Goal: Information Seeking & Learning: Learn about a topic

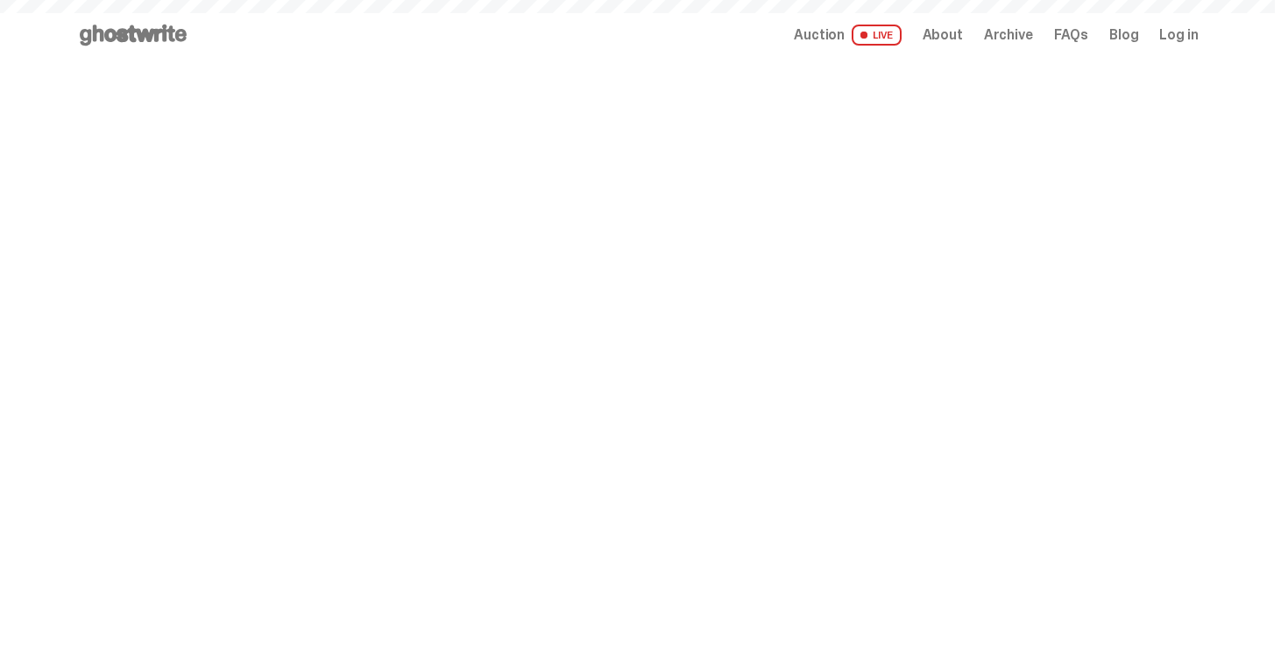
click at [833, 30] on span "Auction" at bounding box center [819, 35] width 51 height 14
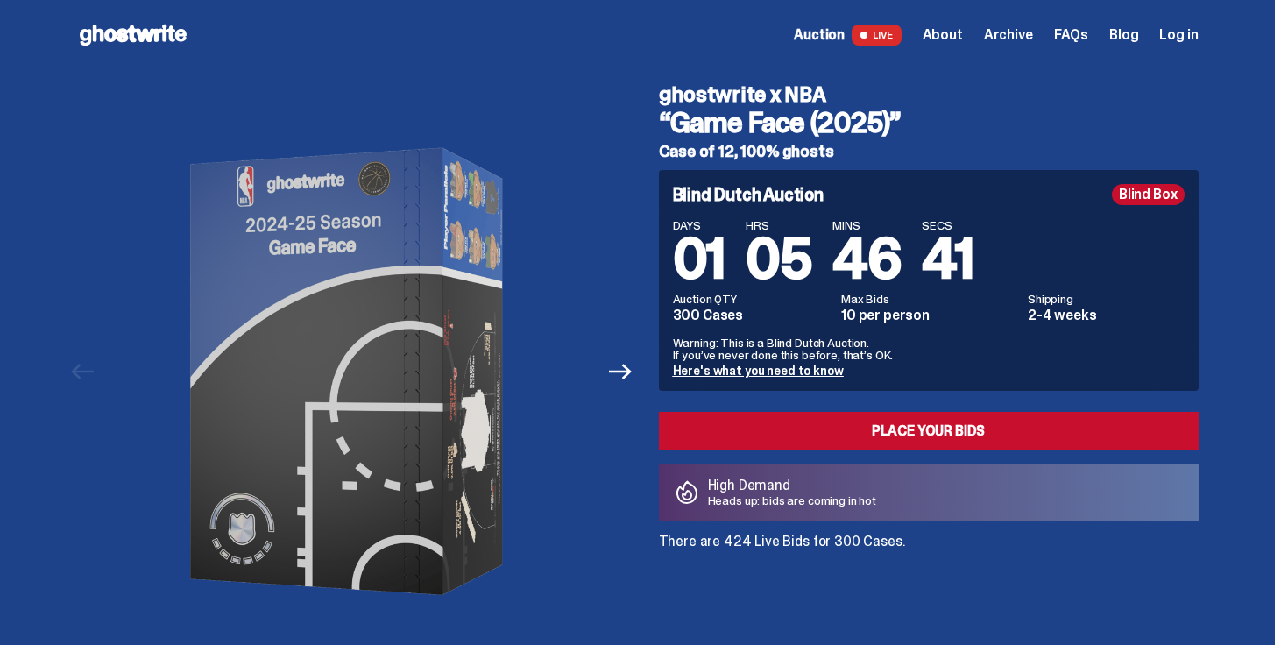
click at [837, 42] on span "Auction" at bounding box center [819, 35] width 51 height 14
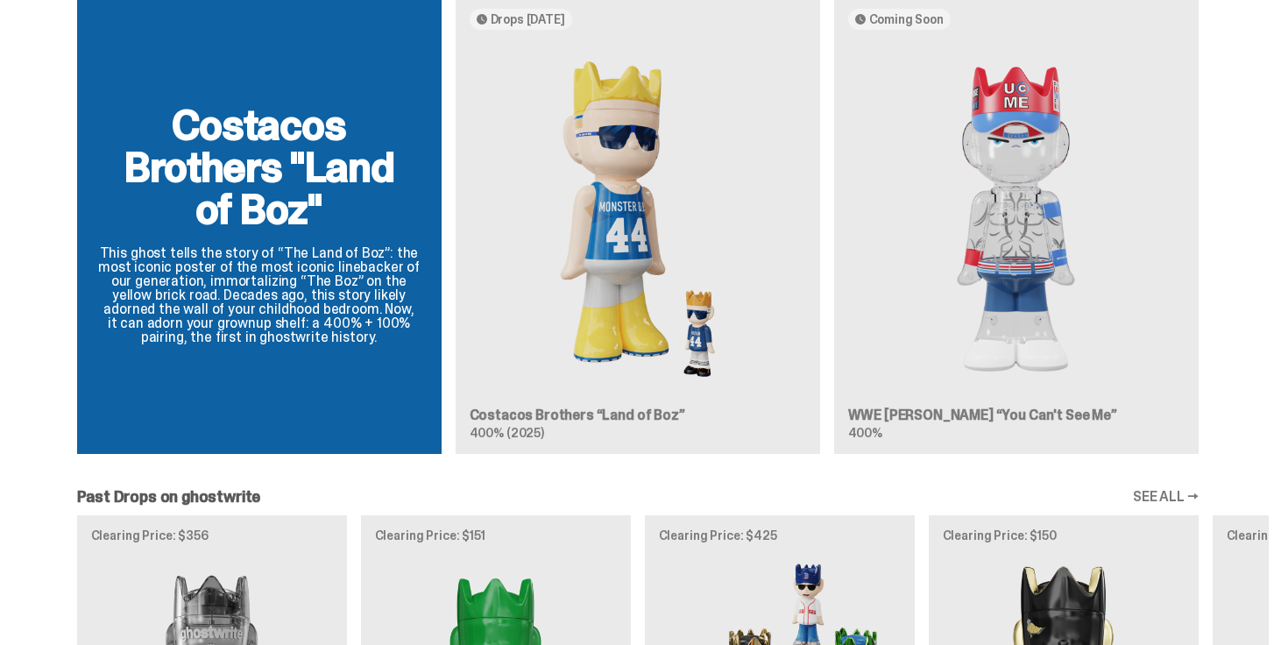
scroll to position [1634, 0]
click at [986, 330] on div "Costacos Brothers "Land of Boz" This ghost tells the story of “The Land of Boz”…" at bounding box center [637, 230] width 1261 height 473
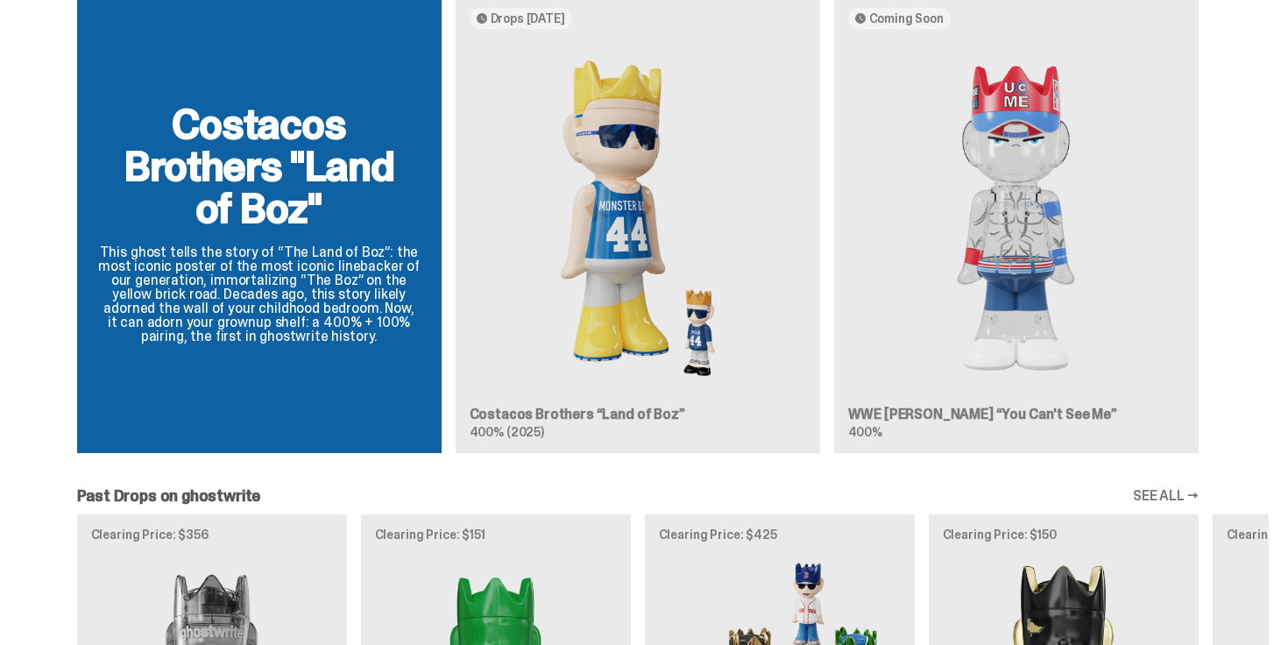
scroll to position [2301, 0]
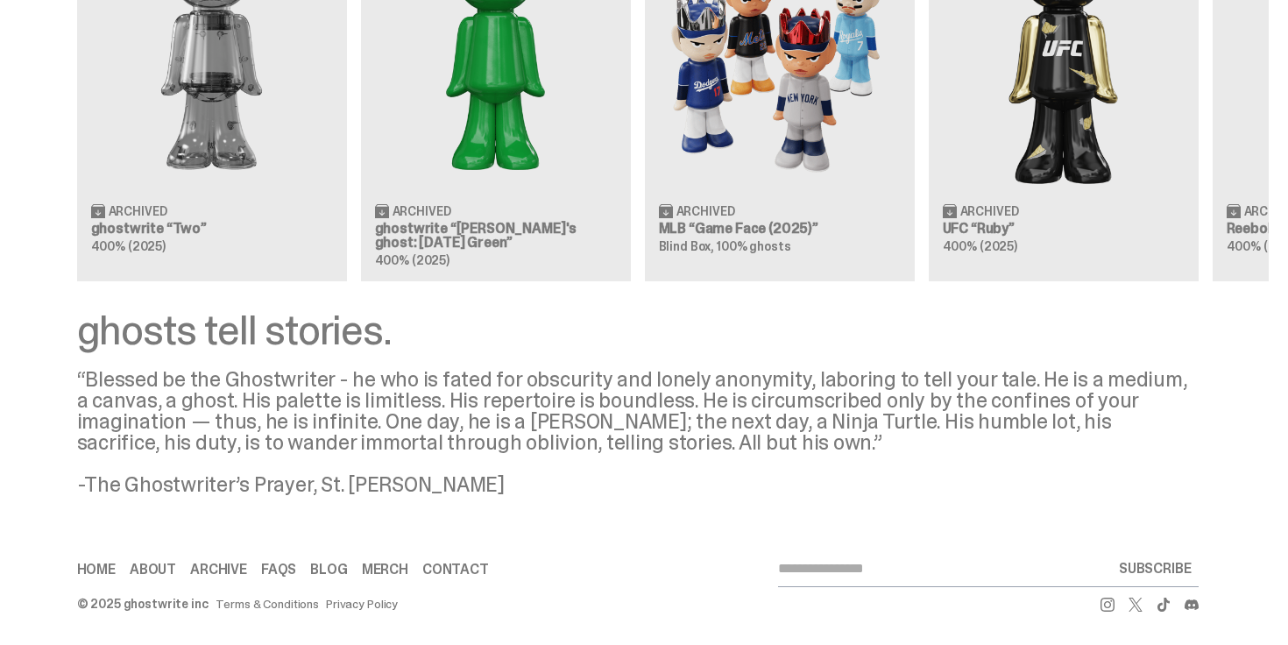
drag, startPoint x: 501, startPoint y: 482, endPoint x: 349, endPoint y: 483, distance: 152.4
click at [349, 483] on div "“Blessed be the Ghostwriter - he who is fated for obscurity and lonely anonymit…" at bounding box center [637, 432] width 1121 height 126
copy div "[PERSON_NAME]"
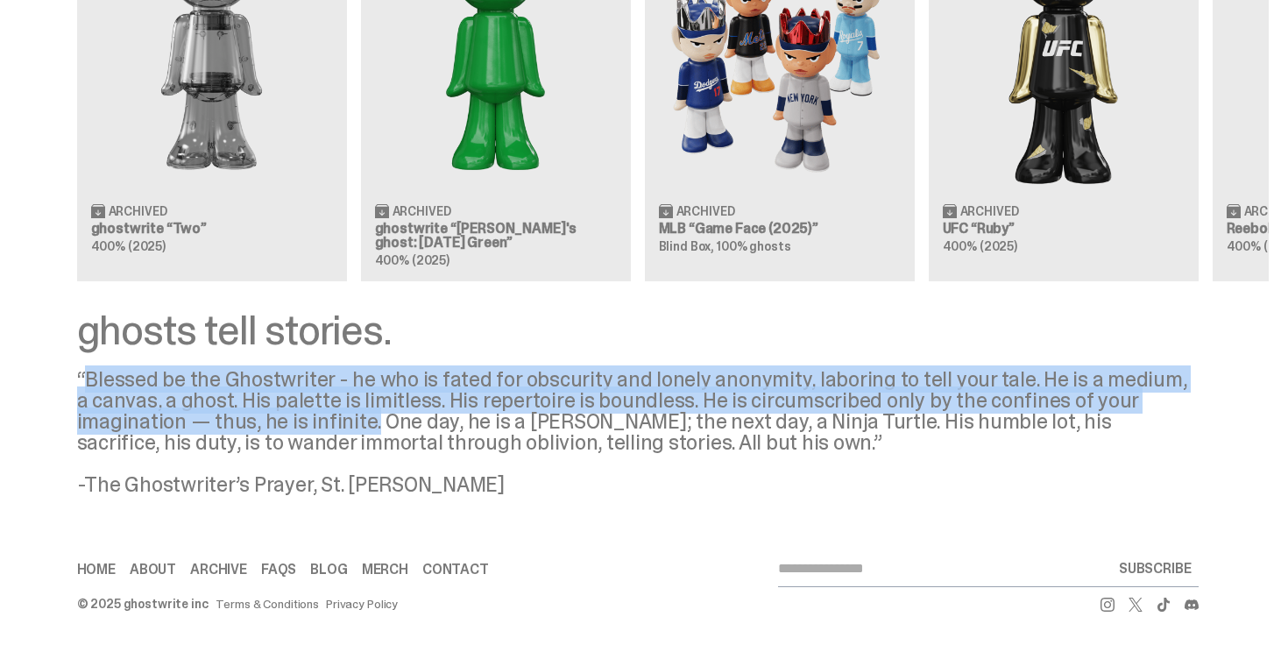
drag, startPoint x: 377, startPoint y: 419, endPoint x: 95, endPoint y: 378, distance: 284.9
click at [95, 378] on div "“Blessed be the Ghostwriter - he who is fated for obscurity and lonely anonymit…" at bounding box center [637, 432] width 1121 height 126
copy div "Blessed be the Ghostwriter - he who is fated for obscurity and lonely anonymity…"
click at [400, 569] on link "Merch" at bounding box center [385, 569] width 46 height 14
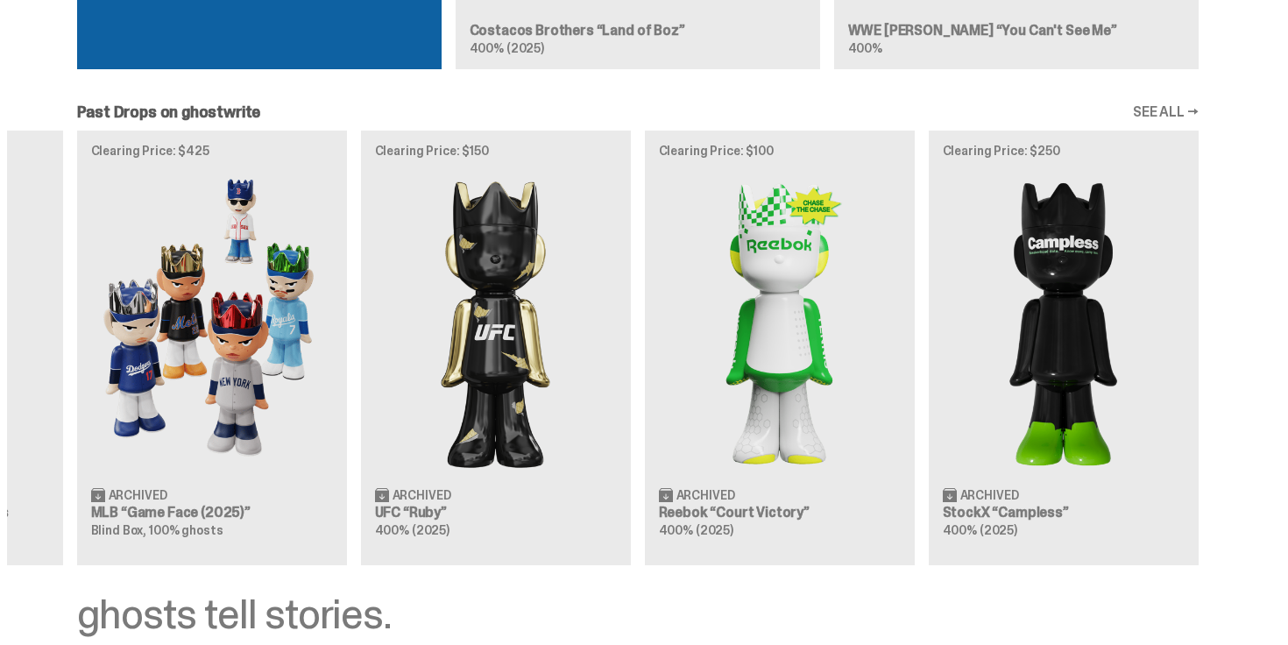
scroll to position [2016, 0]
click at [1188, 118] on link "SEE ALL →" at bounding box center [1166, 113] width 66 height 14
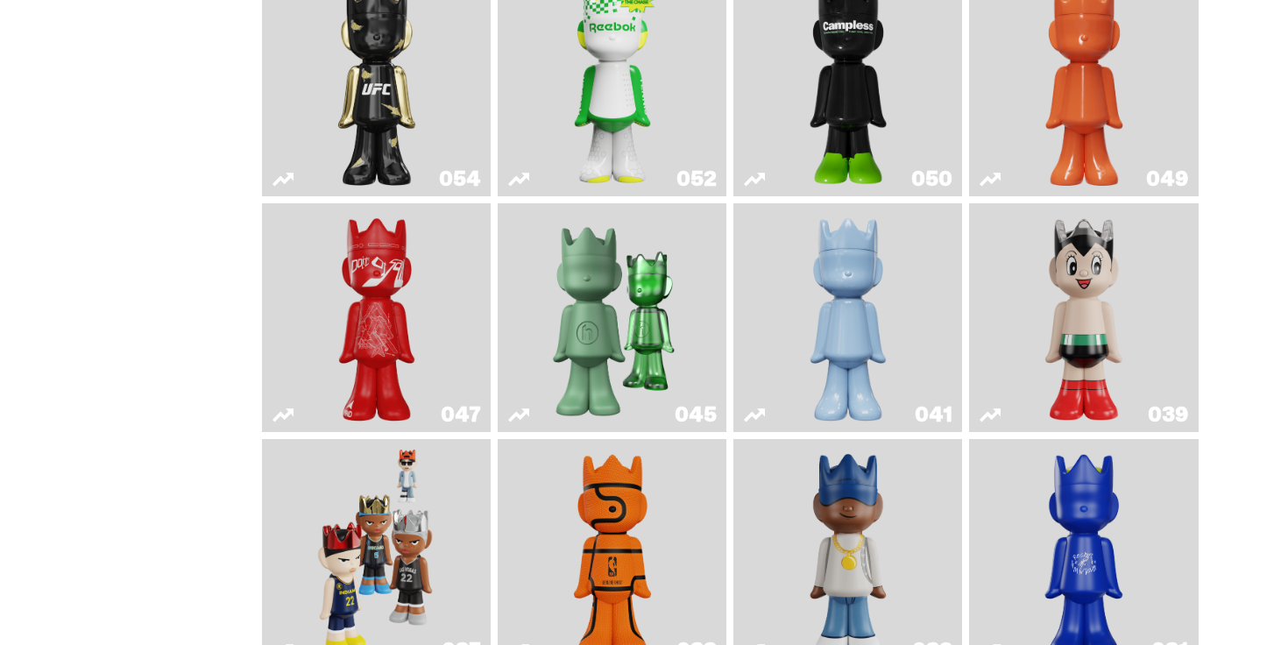
scroll to position [851, 0]
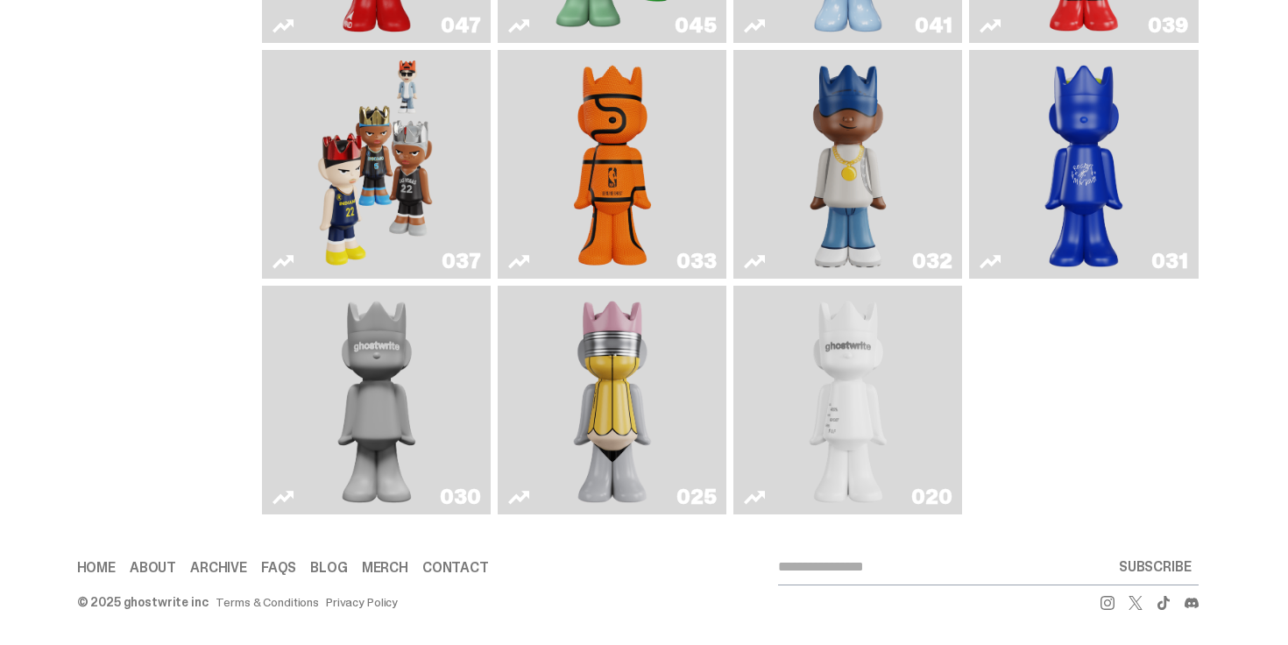
click at [318, 368] on img "One" at bounding box center [376, 400] width 121 height 215
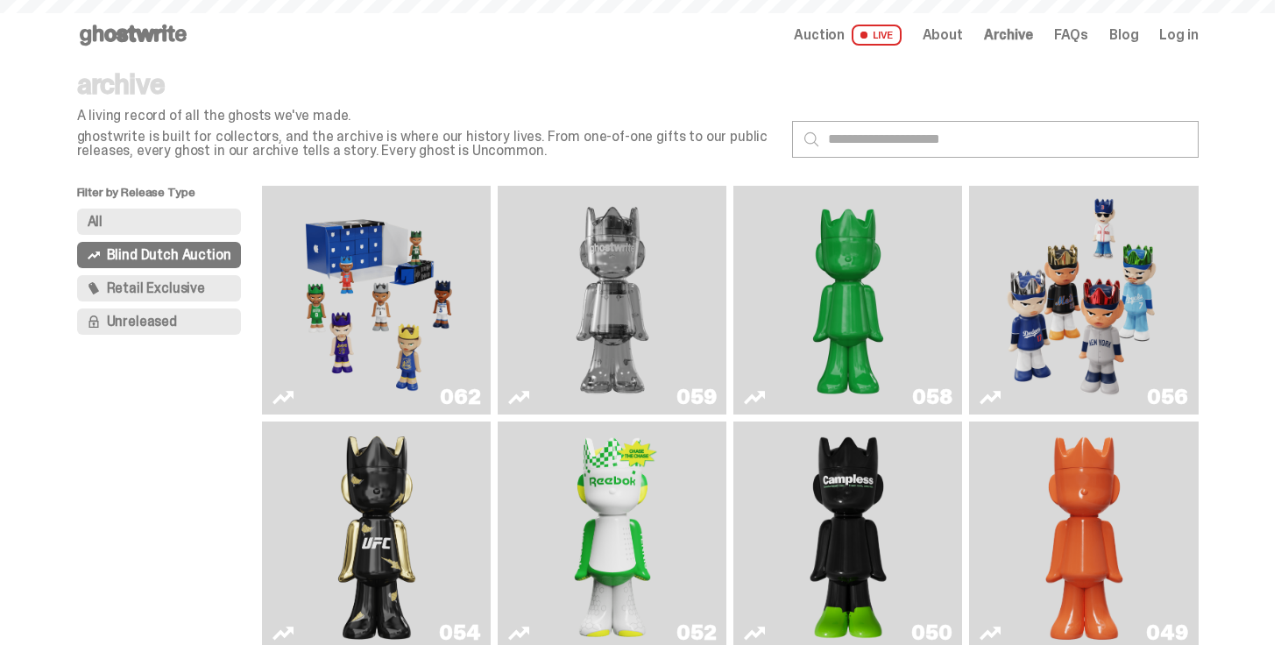
scroll to position [851, 0]
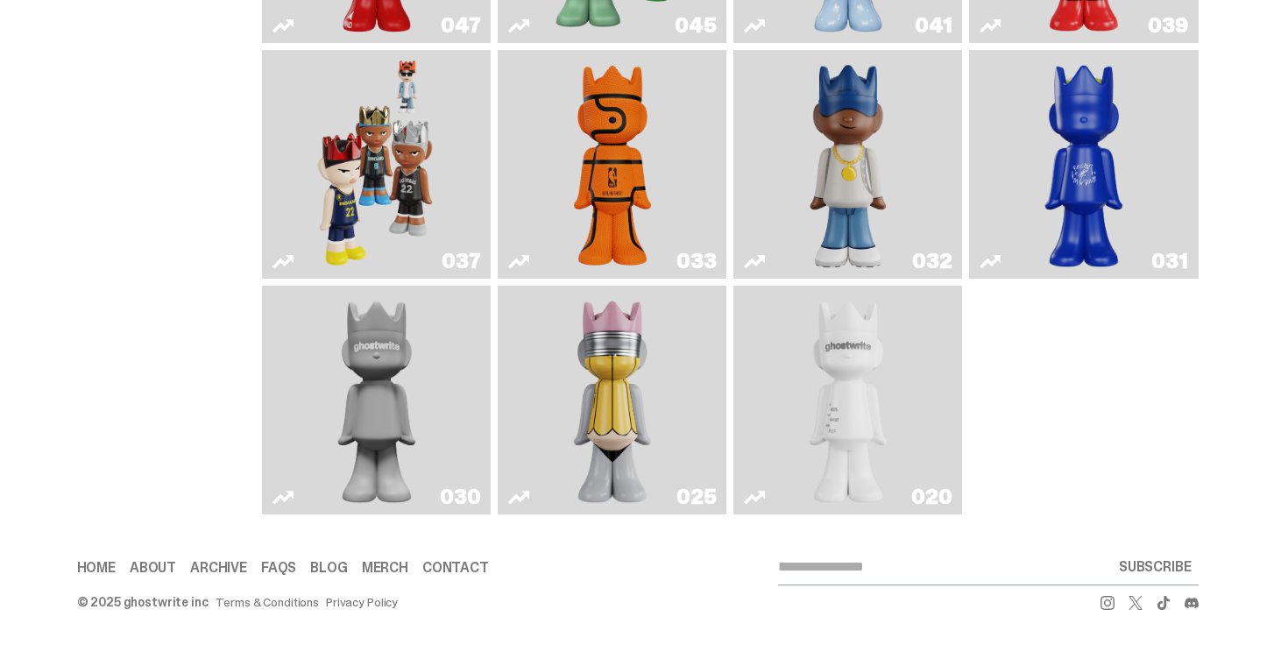
click at [871, 386] on img "ghost" at bounding box center [847, 400] width 121 height 215
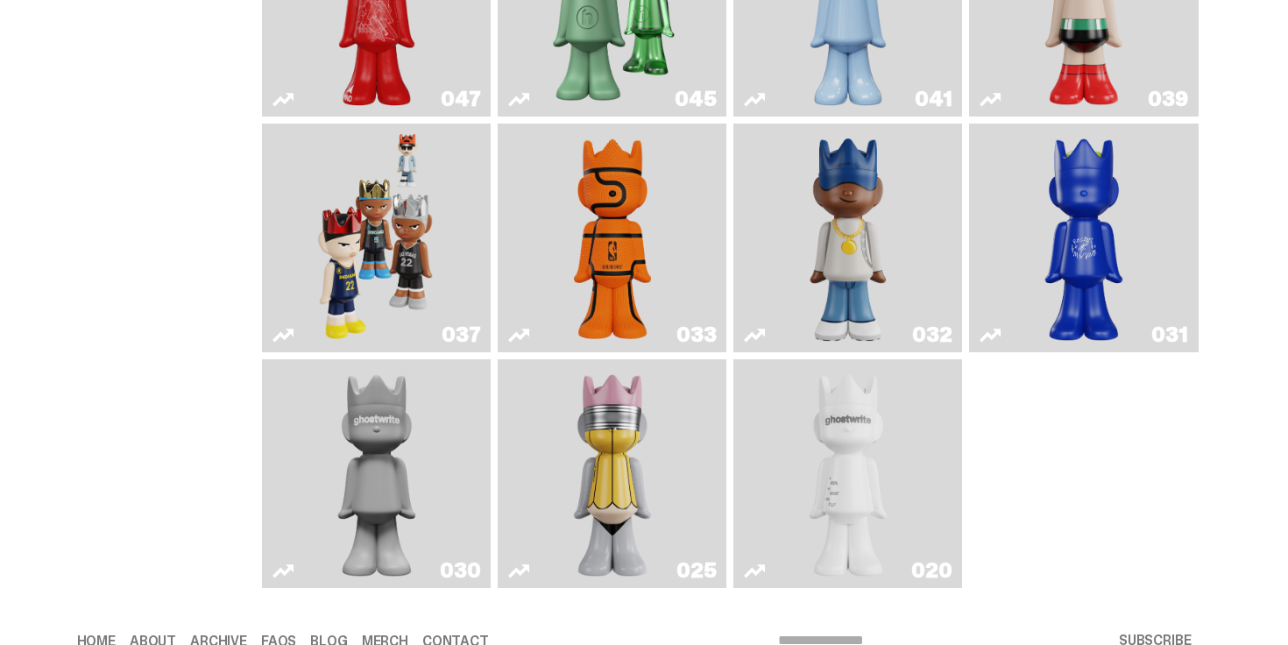
scroll to position [768, 0]
click at [929, 430] on link "020" at bounding box center [848, 474] width 208 height 215
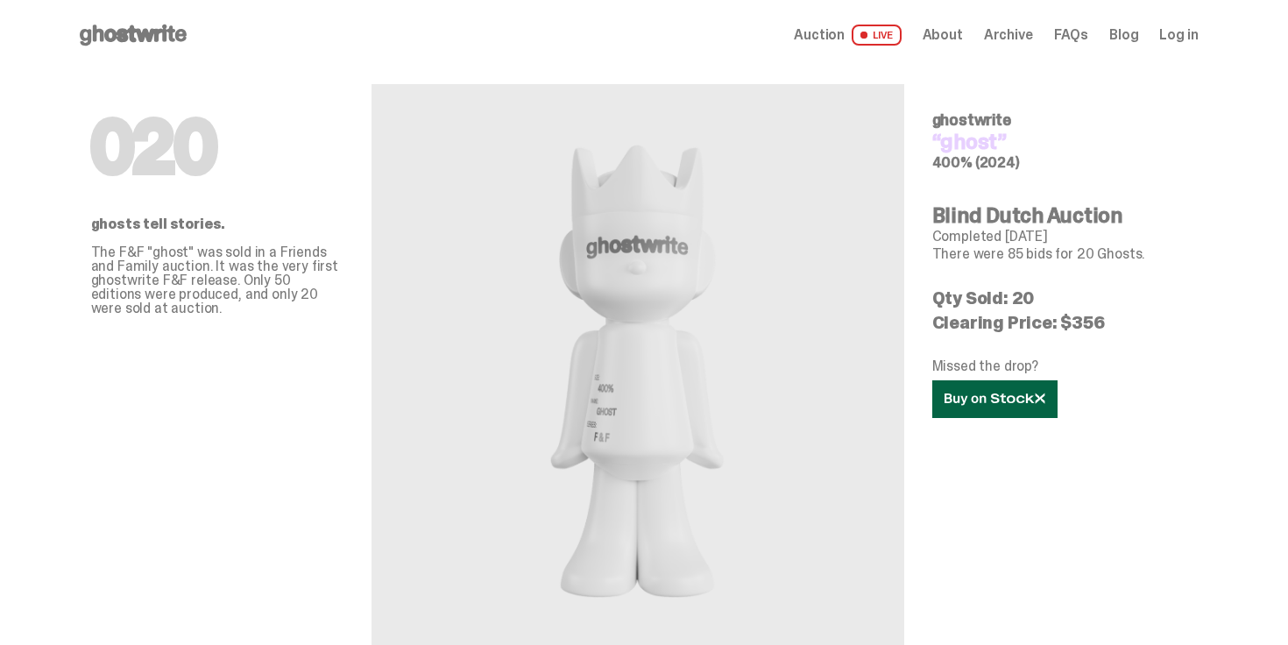
click at [969, 406] on link at bounding box center [994, 399] width 125 height 38
